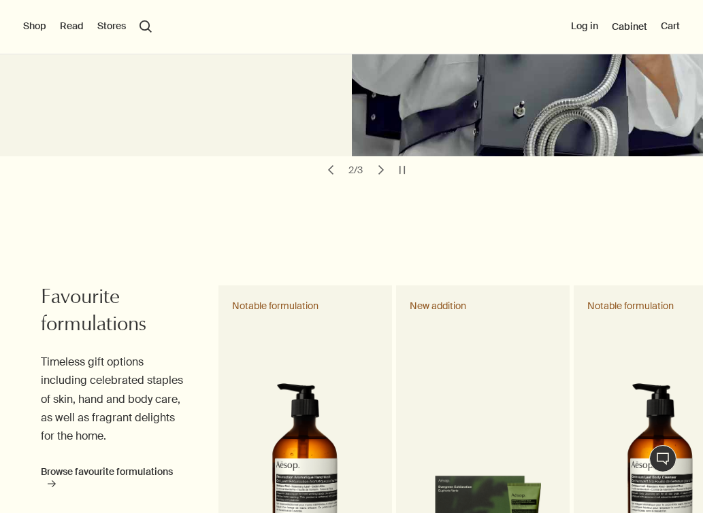
scroll to position [409, 0]
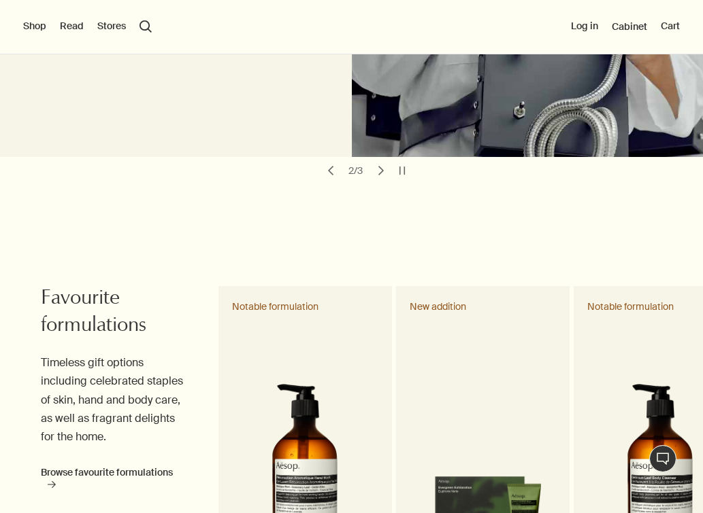
click at [35, 27] on button "Shop" at bounding box center [34, 27] width 23 height 14
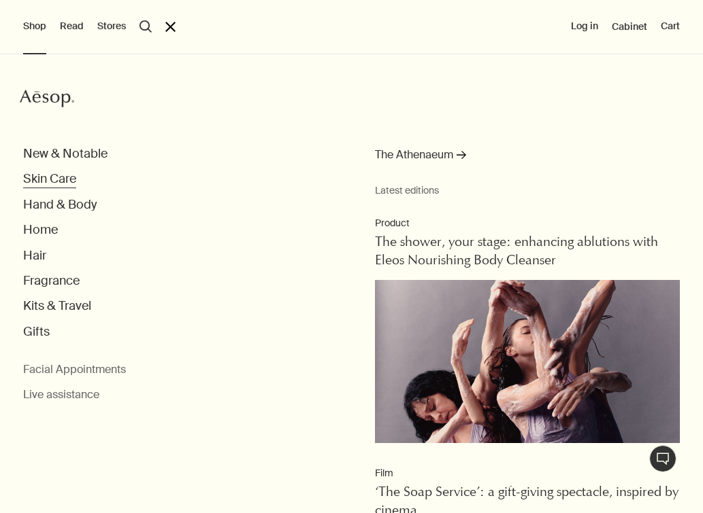
click at [56, 180] on button "Skin Care" at bounding box center [49, 179] width 53 height 16
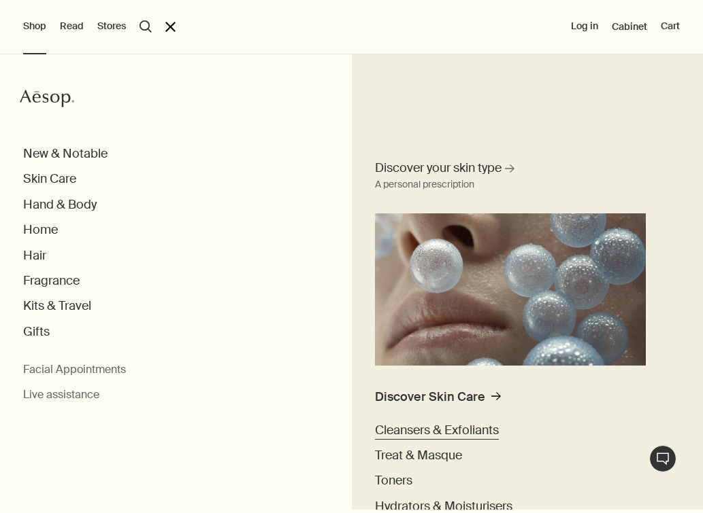
click at [418, 429] on span "Cleansers & Exfoliants" at bounding box center [437, 430] width 124 height 16
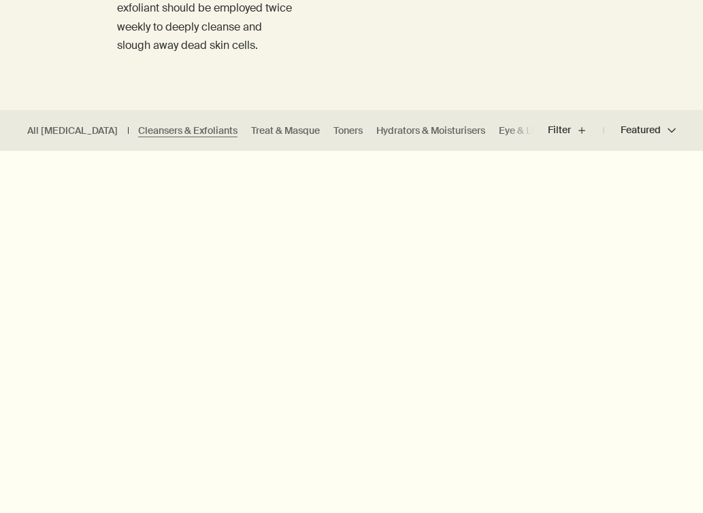
scroll to position [302, 0]
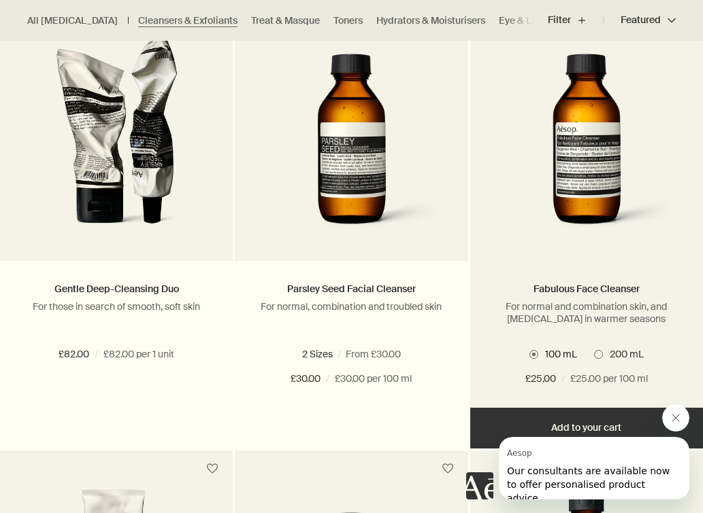
scroll to position [436, 0]
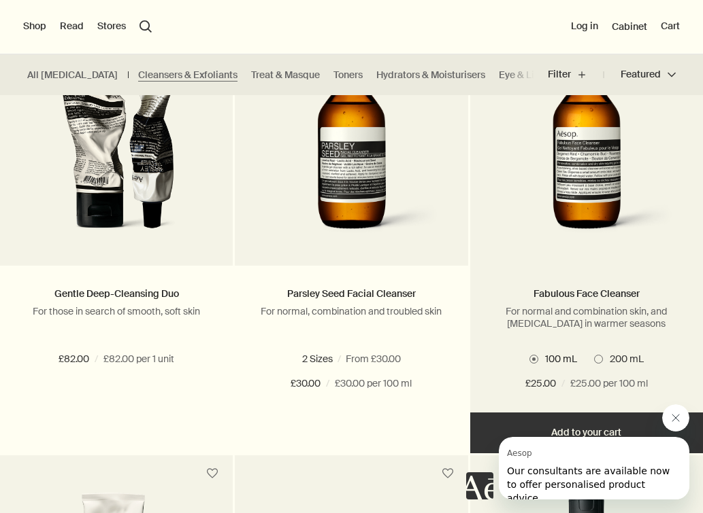
click at [588, 216] on img at bounding box center [586, 147] width 192 height 195
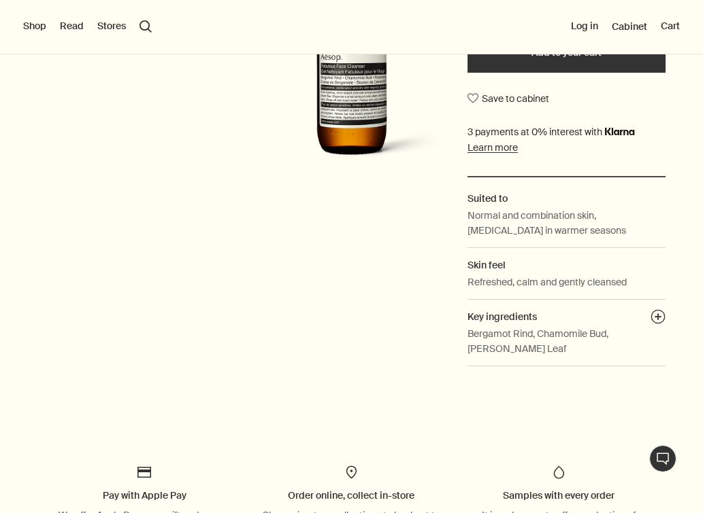
scroll to position [386, 0]
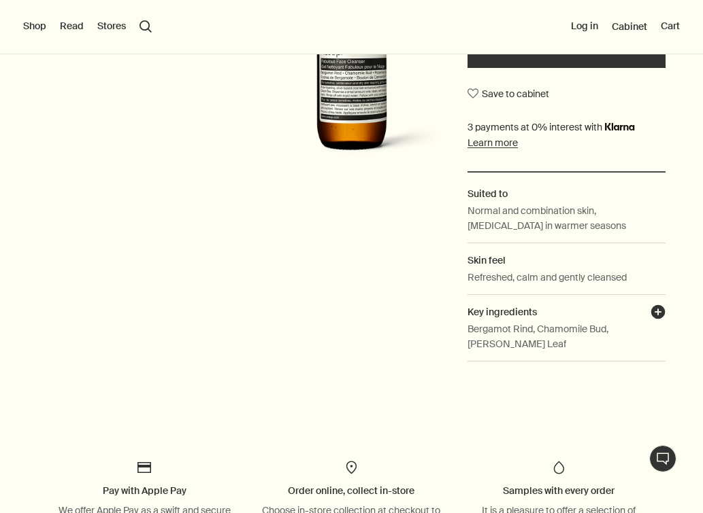
click at [656, 305] on button "plusAndCloseWithCircle" at bounding box center [657, 314] width 15 height 19
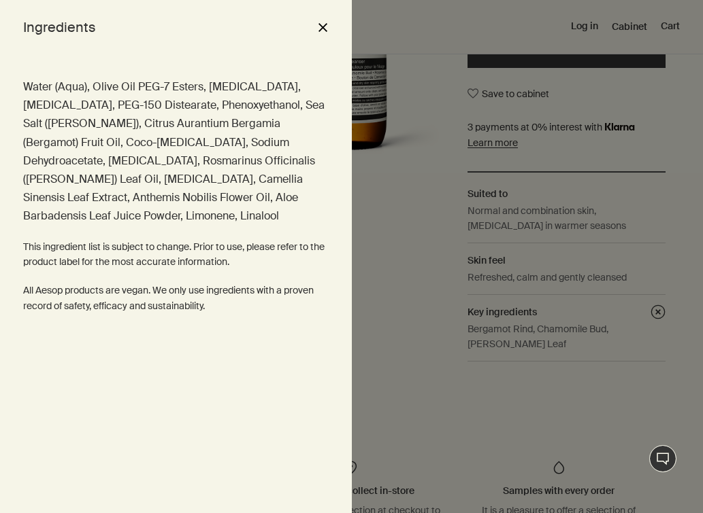
click at [324, 27] on button "close" at bounding box center [322, 27] width 16 height 23
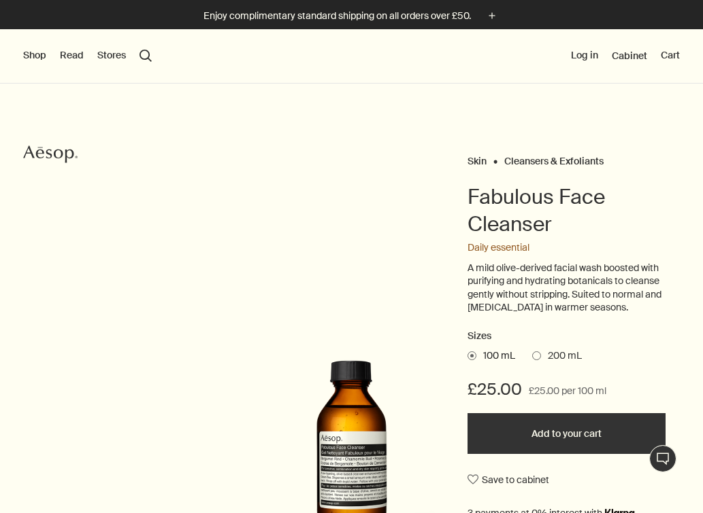
scroll to position [0, 0]
